Goal: Task Accomplishment & Management: Manage account settings

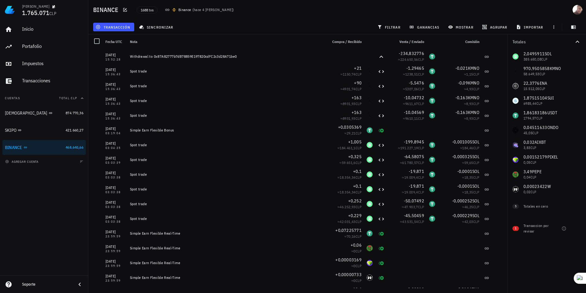
click at [169, 10] on icon at bounding box center [167, 9] width 5 height 5
click at [150, 10] on span "1688 txs" at bounding box center [147, 10] width 13 height 7
click at [125, 11] on icon "button" at bounding box center [125, 9] width 5 height 5
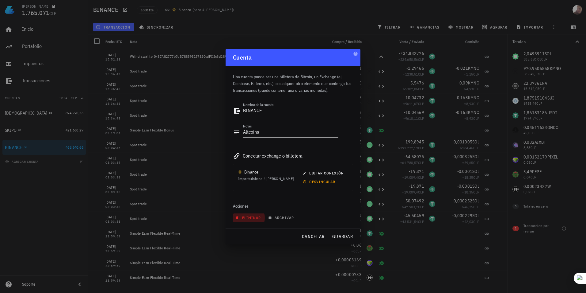
click at [252, 218] on span "eliminar" at bounding box center [249, 217] width 24 height 5
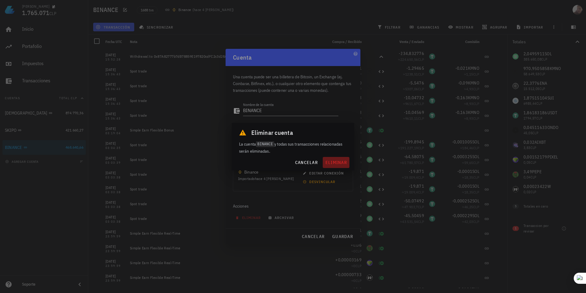
click at [331, 160] on span "eliminar" at bounding box center [336, 162] width 22 height 6
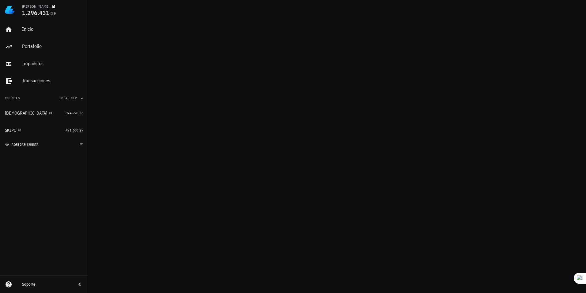
click at [24, 143] on span "agregar cuenta" at bounding box center [22, 144] width 32 height 4
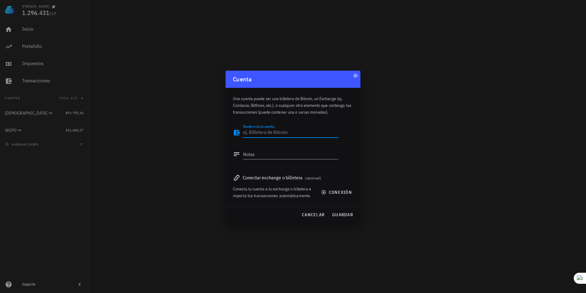
click at [270, 132] on textarea "Nombre de la cuenta" at bounding box center [290, 133] width 95 height 10
type textarea "BINANCE"
click at [281, 155] on textarea "Notas" at bounding box center [290, 154] width 95 height 10
type textarea "Altcions"
click at [341, 194] on span "conexión" at bounding box center [337, 192] width 29 height 6
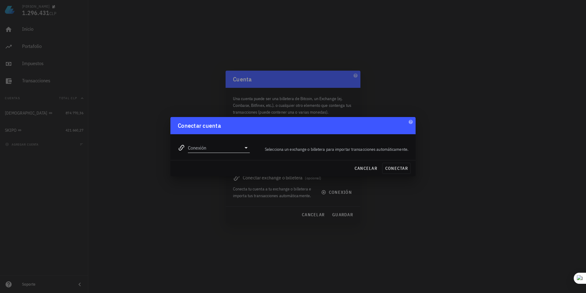
click at [244, 144] on icon at bounding box center [246, 147] width 7 height 7
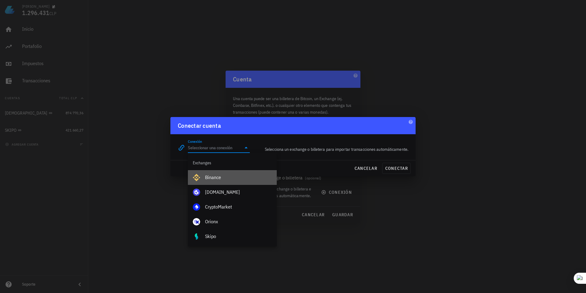
click at [229, 179] on div "Binance" at bounding box center [238, 177] width 67 height 6
type input "Binance"
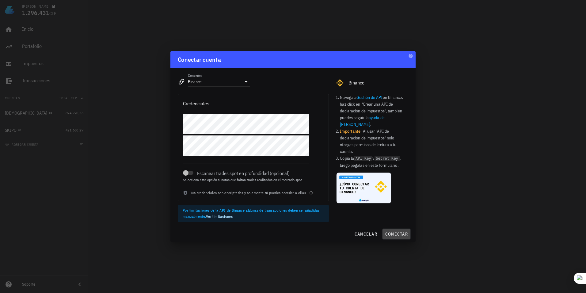
click at [399, 231] on span "conectar" at bounding box center [396, 234] width 23 height 6
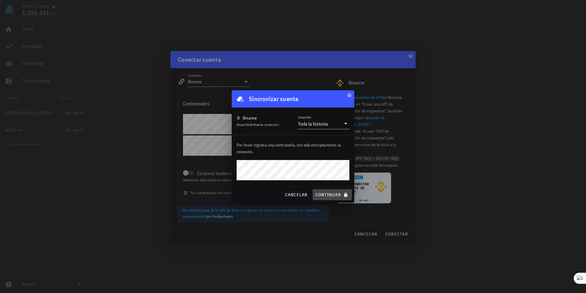
click at [326, 194] on span "continuar" at bounding box center [332, 195] width 34 height 6
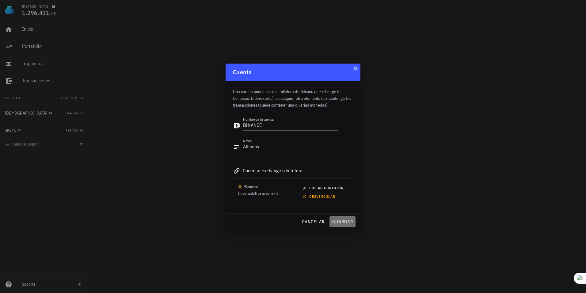
click at [337, 220] on span "guardar" at bounding box center [342, 222] width 21 height 6
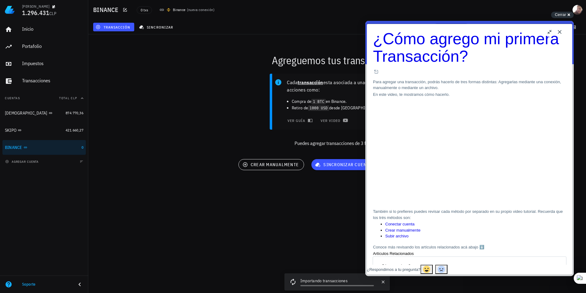
click at [559, 33] on button "Close" at bounding box center [560, 32] width 10 height 10
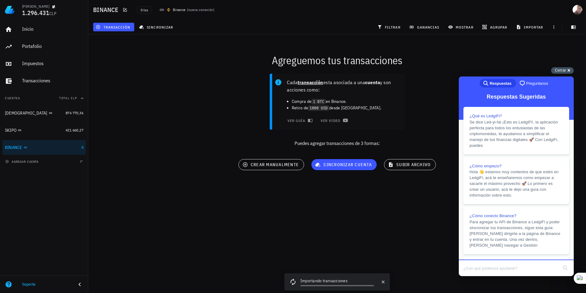
click at [565, 71] on span "Cerrar" at bounding box center [560, 70] width 11 height 5
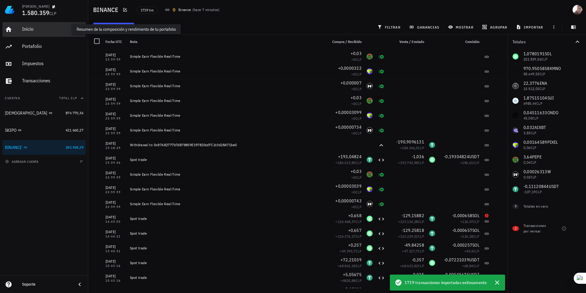
click at [37, 26] on div "Inicio" at bounding box center [52, 29] width 61 height 6
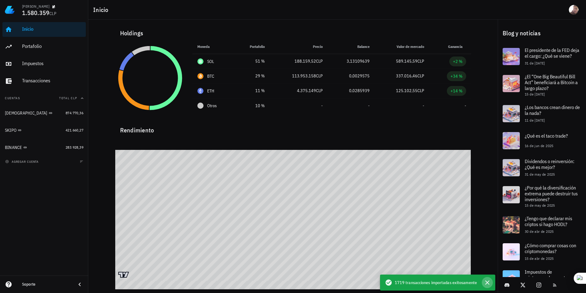
click at [490, 284] on icon "button" at bounding box center [487, 281] width 7 height 7
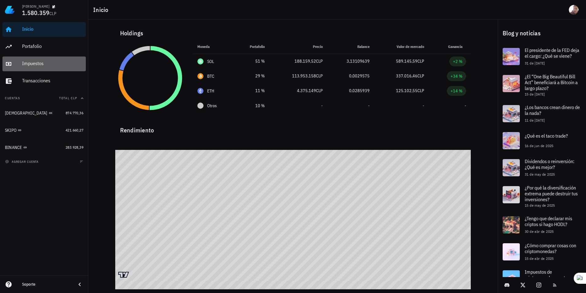
click at [64, 71] on link "Impuestos" at bounding box center [43, 63] width 83 height 15
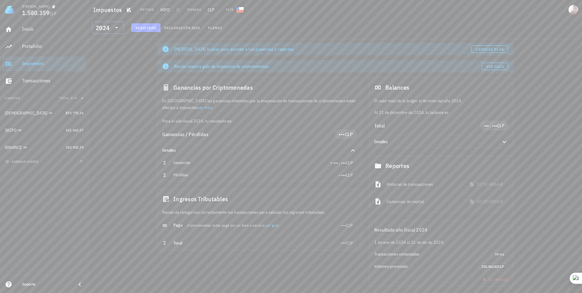
click at [118, 30] on icon at bounding box center [116, 27] width 7 height 7
click at [109, 45] on div "2025" at bounding box center [108, 43] width 22 height 5
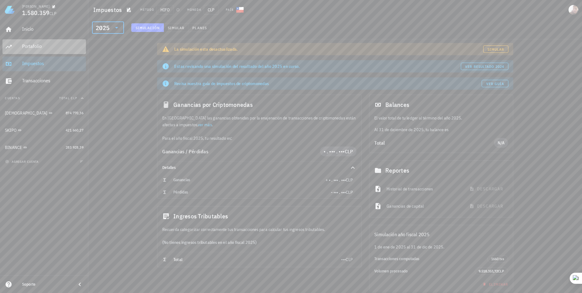
click at [54, 40] on div "Portafolio" at bounding box center [52, 47] width 61 height 14
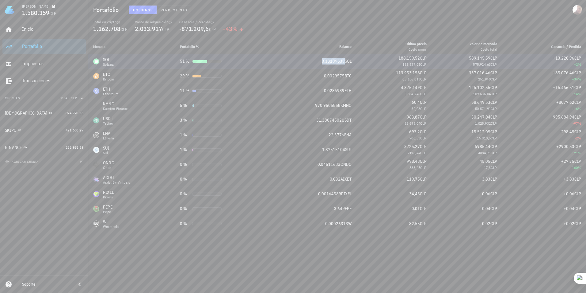
drag, startPoint x: 319, startPoint y: 60, endPoint x: 341, endPoint y: 62, distance: 22.5
click at [341, 62] on div "3,13109639 SOL" at bounding box center [314, 61] width 76 height 6
copy span "3,13109639"
drag, startPoint x: 439, startPoint y: 61, endPoint x: 388, endPoint y: 95, distance: 61.8
click at [388, 95] on div "3.834.246 CLP" at bounding box center [394, 94] width 65 height 6
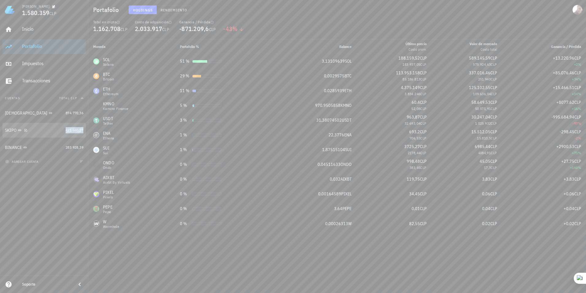
click at [67, 129] on span "421.660,27" at bounding box center [75, 130] width 18 height 5
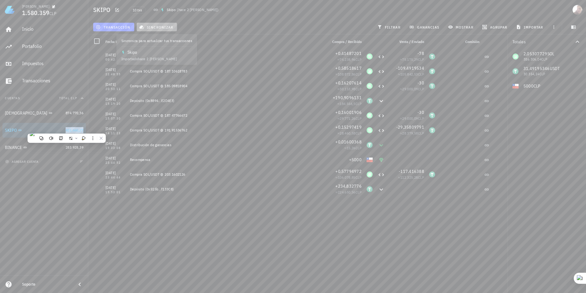
click at [167, 27] on span "sincronizar" at bounding box center [156, 27] width 33 height 5
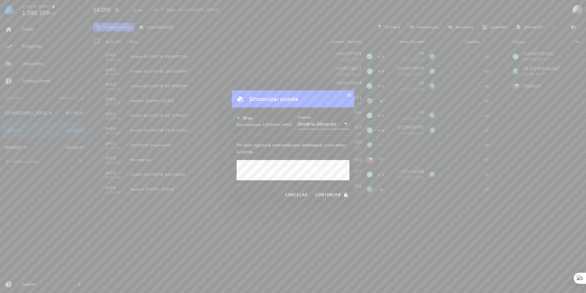
click at [308, 124] on div "Desde la última vez" at bounding box center [317, 124] width 39 height 6
click at [316, 148] on div "Toda la historia" at bounding box center [324, 142] width 42 height 13
click at [331, 193] on span "continuar" at bounding box center [332, 195] width 34 height 6
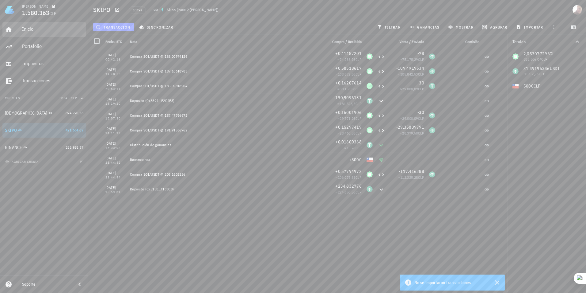
click at [50, 33] on div "Inicio" at bounding box center [52, 29] width 61 height 14
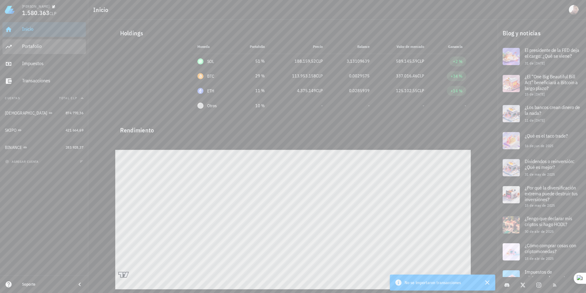
click at [35, 43] on div "Portafolio" at bounding box center [52, 47] width 61 height 14
